Goal: Check status: Check status

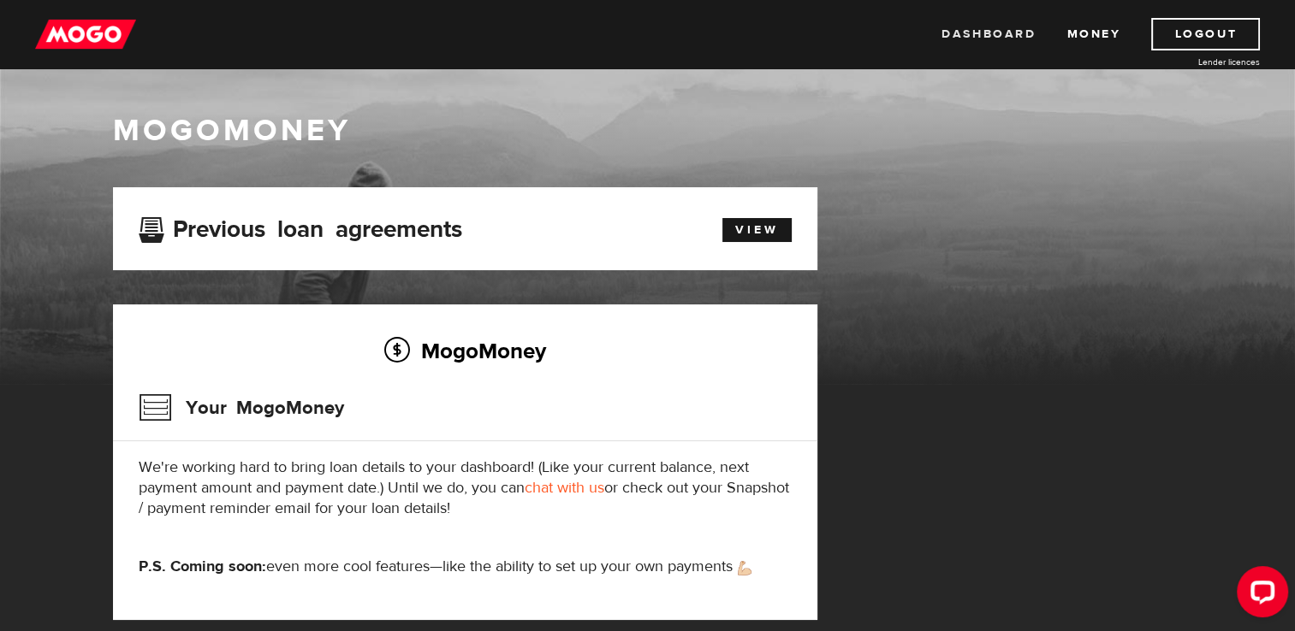
click at [996, 31] on link "Dashboard" at bounding box center [988, 34] width 94 height 33
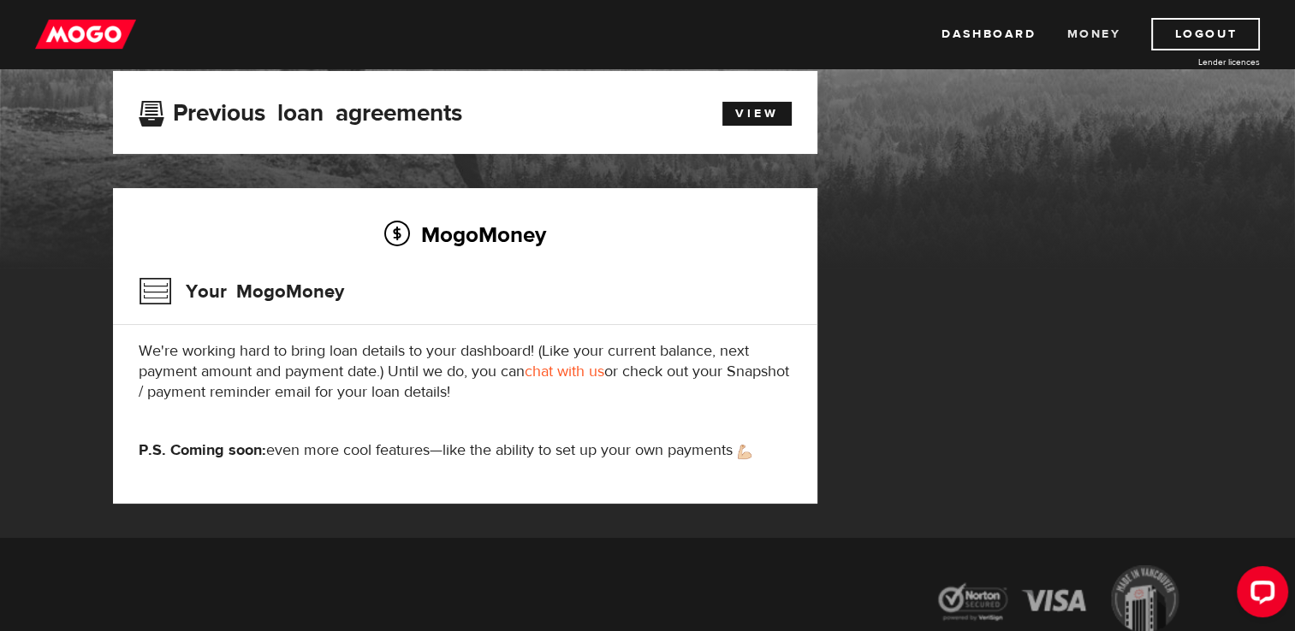
click at [1094, 38] on link "Money" at bounding box center [1093, 34] width 54 height 33
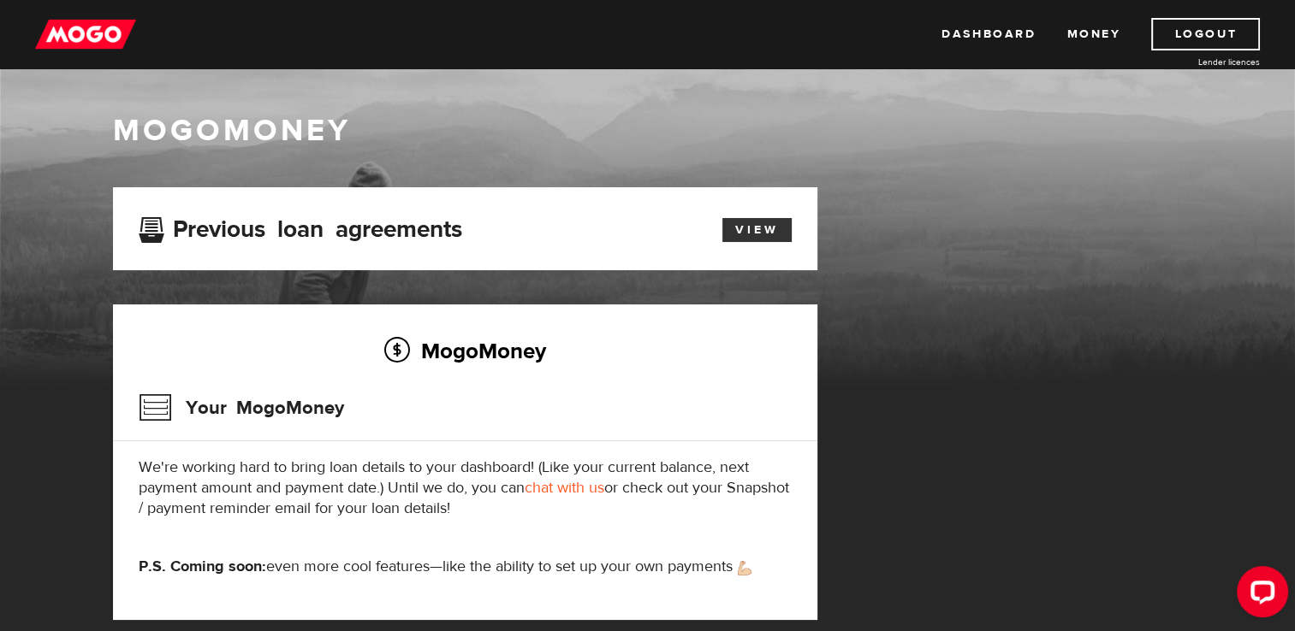
click at [767, 236] on link "View" at bounding box center [756, 230] width 69 height 24
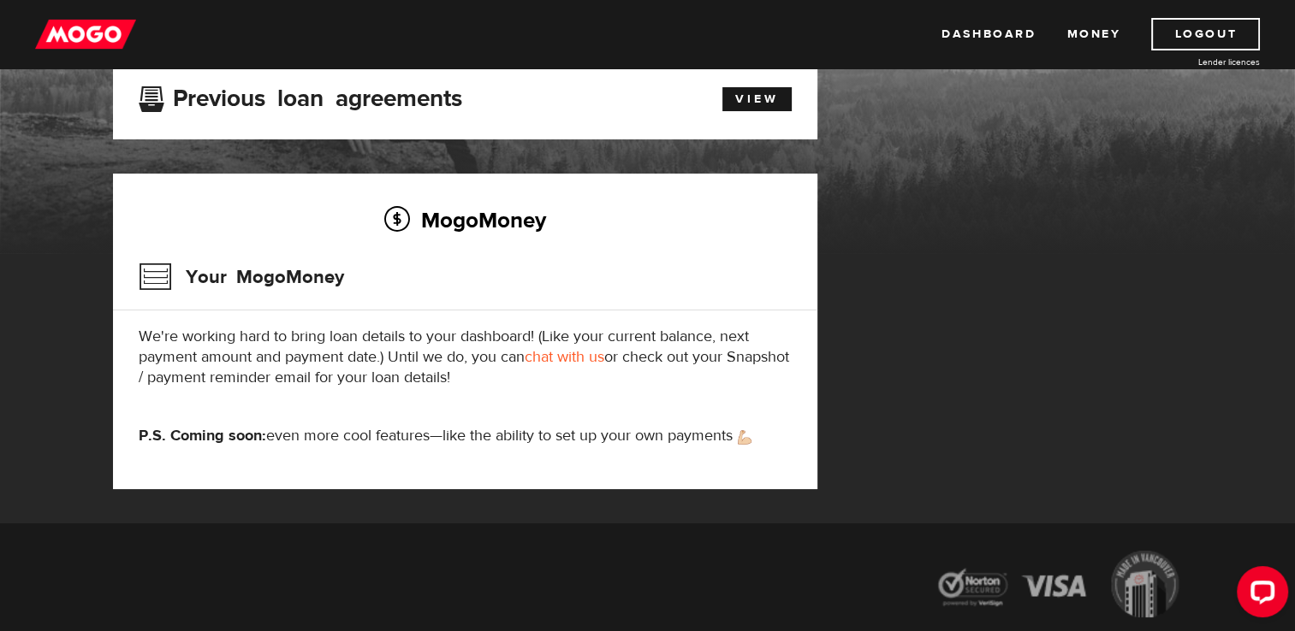
scroll to position [15, 0]
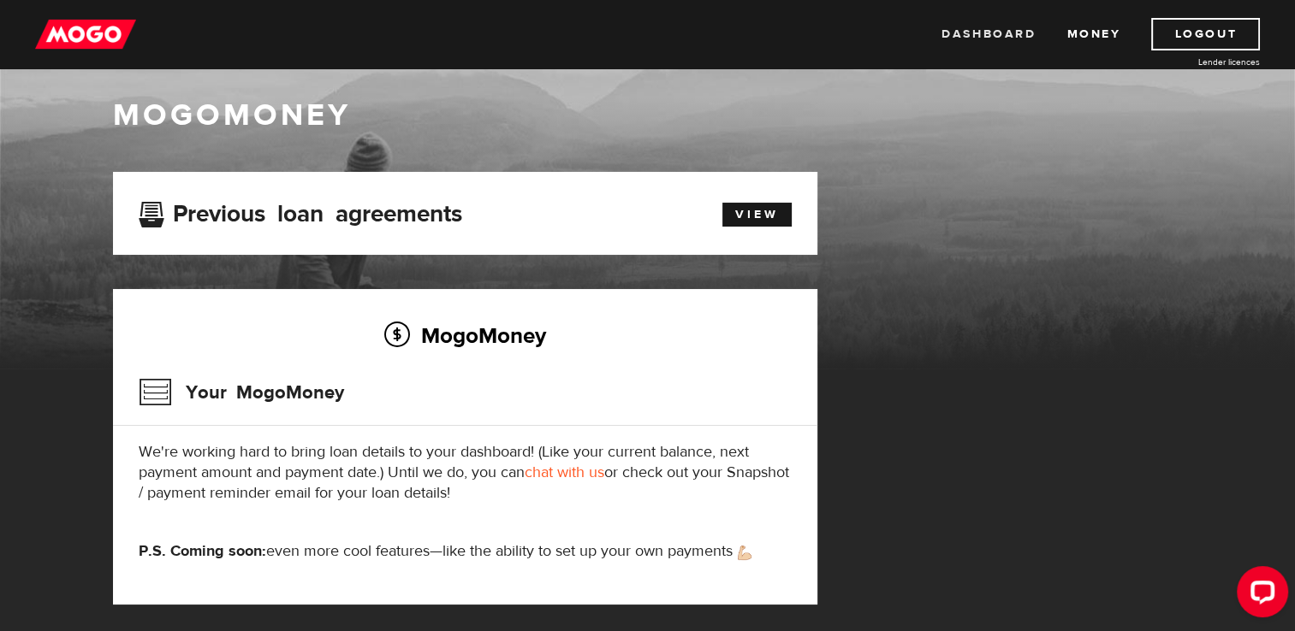
click at [981, 39] on link "Dashboard" at bounding box center [988, 34] width 94 height 33
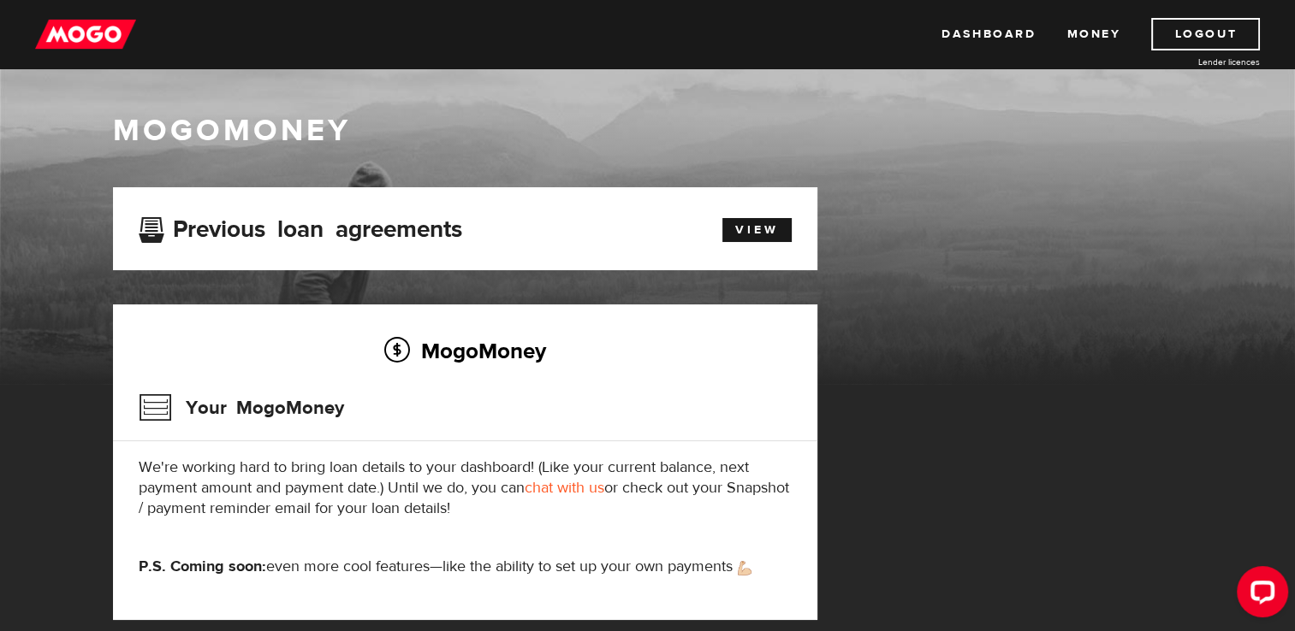
click at [935, 227] on div "MogoMoney Your MogoMoney application Expired Your MogoMoney credit decision has…" at bounding box center [647, 420] width 1095 height 467
click at [758, 115] on h1 "MogoMoney" at bounding box center [648, 131] width 1070 height 36
